Goal: Transaction & Acquisition: Subscribe to service/newsletter

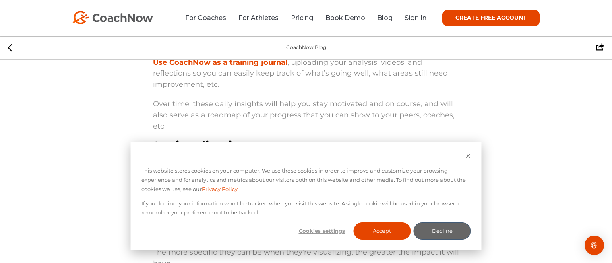
scroll to position [696, 0]
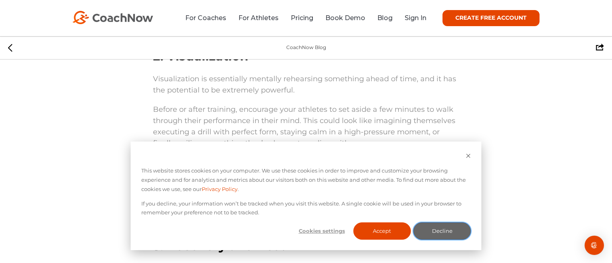
click at [447, 233] on button "Decline" at bounding box center [442, 231] width 58 height 17
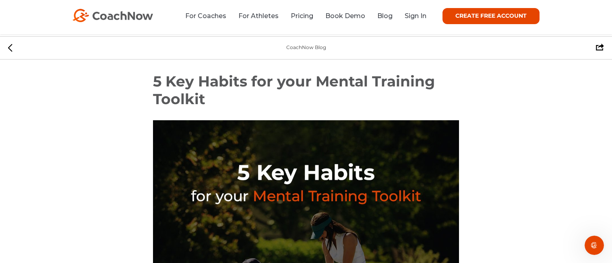
scroll to position [0, 0]
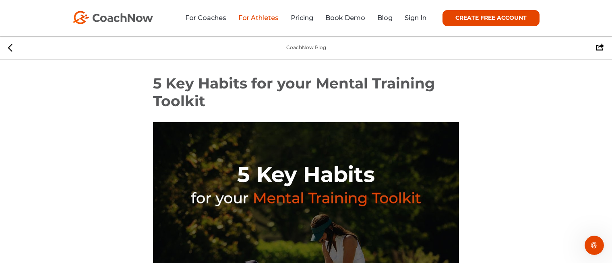
click at [260, 17] on link "For Athletes" at bounding box center [258, 18] width 40 height 8
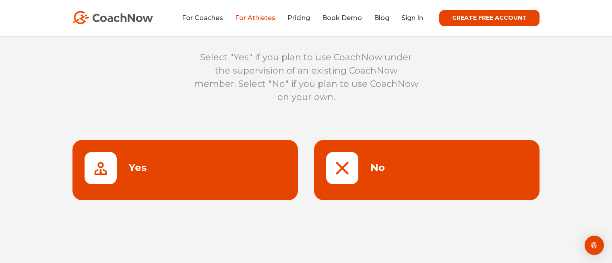
scroll to position [64, 0]
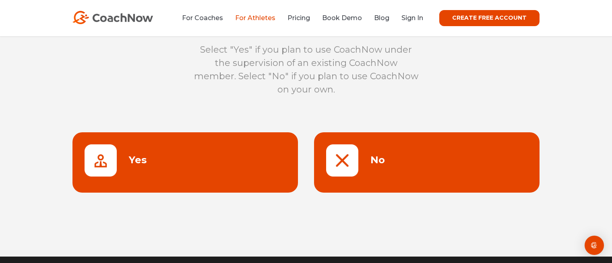
click at [373, 160] on link at bounding box center [426, 162] width 225 height 60
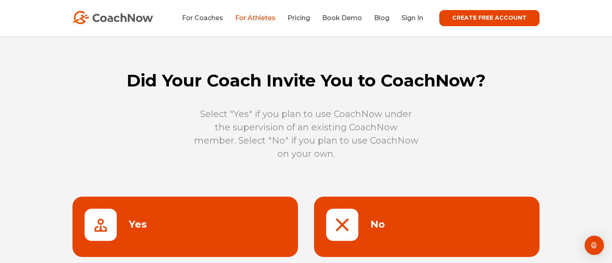
scroll to position [64, 0]
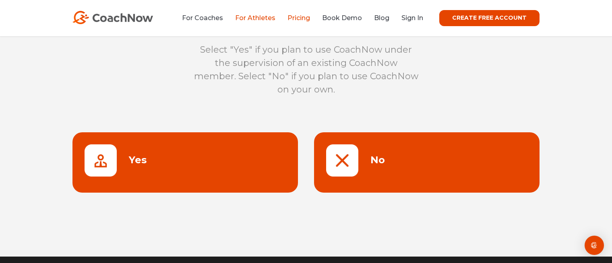
click at [307, 20] on link "Pricing" at bounding box center [298, 18] width 23 height 8
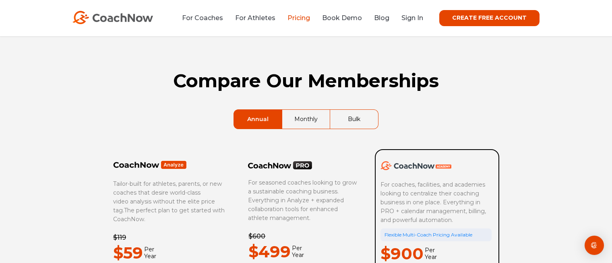
click at [307, 116] on link "Monthly" at bounding box center [305, 119] width 47 height 19
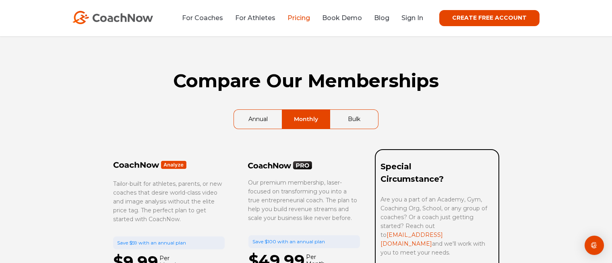
click at [350, 111] on link "Bulk" at bounding box center [354, 119] width 48 height 19
